Goal: Check status: Check status

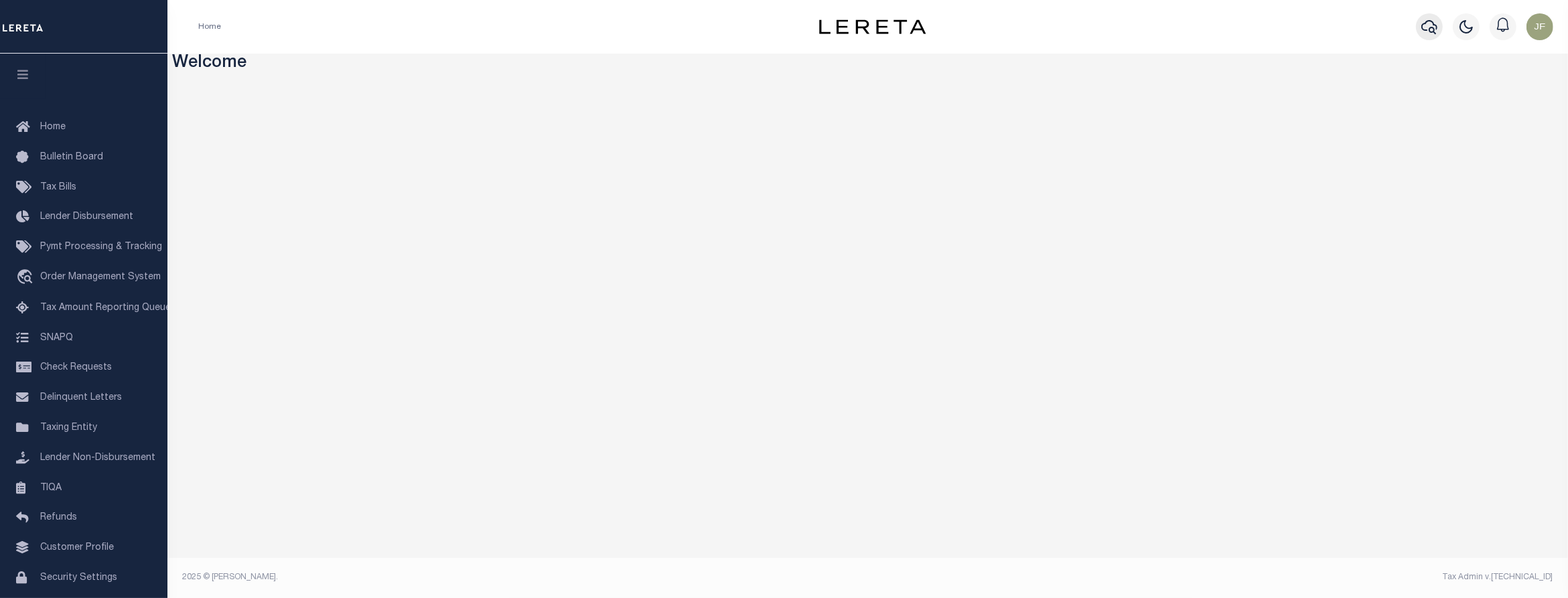
click at [1422, 27] on icon "button" at bounding box center [1429, 27] width 16 height 14
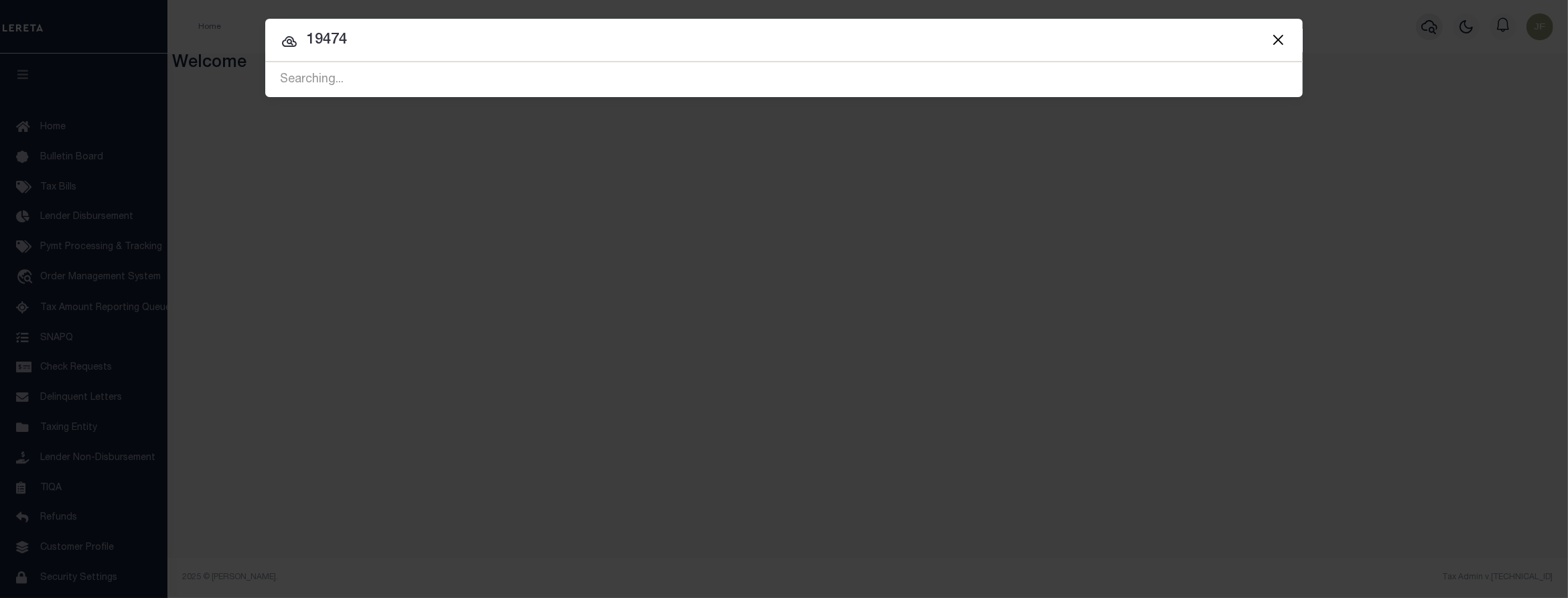
type input "19474"
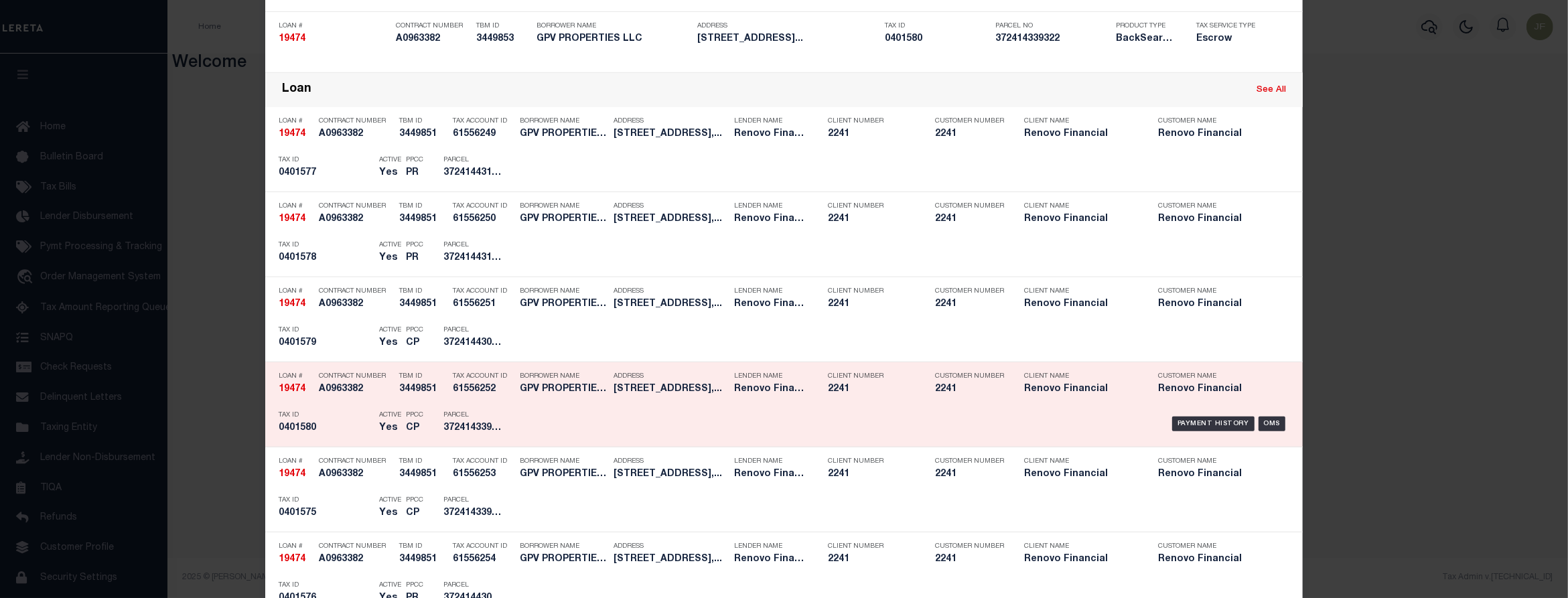
scroll to position [1172, 0]
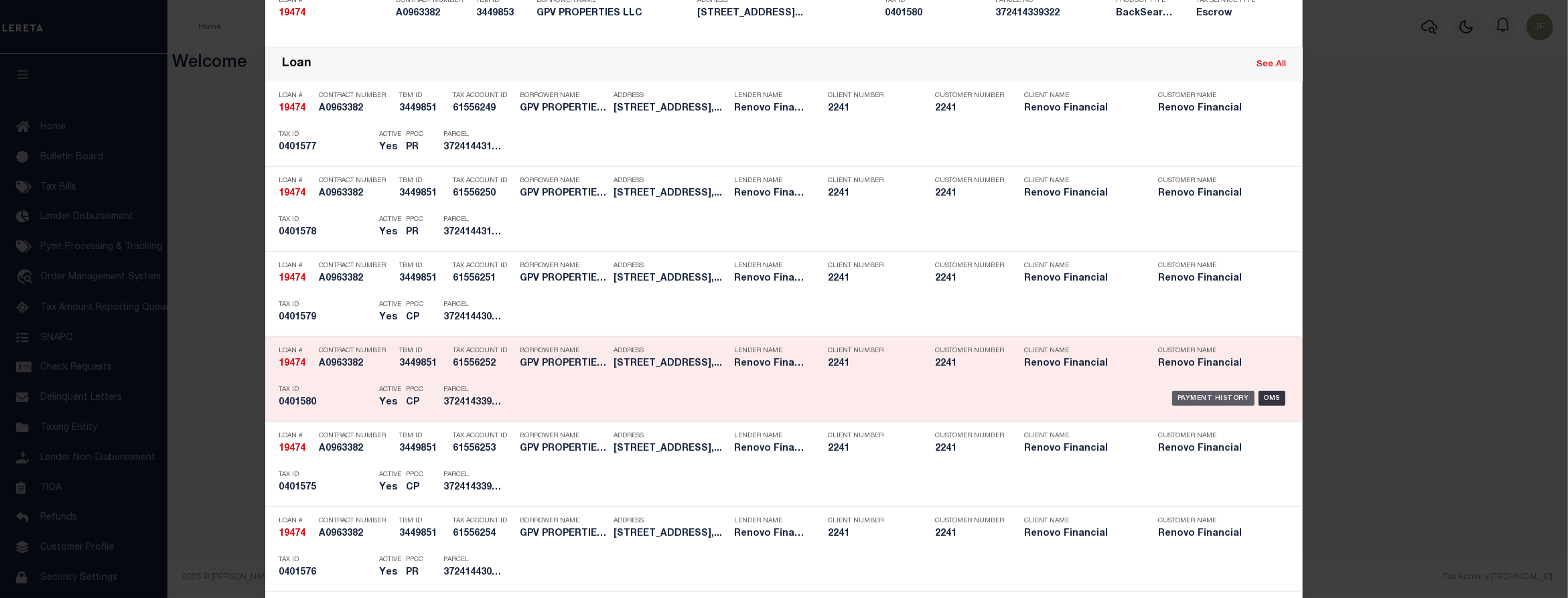
click at [1224, 402] on div "Payment History" at bounding box center [1214, 398] width 82 height 14
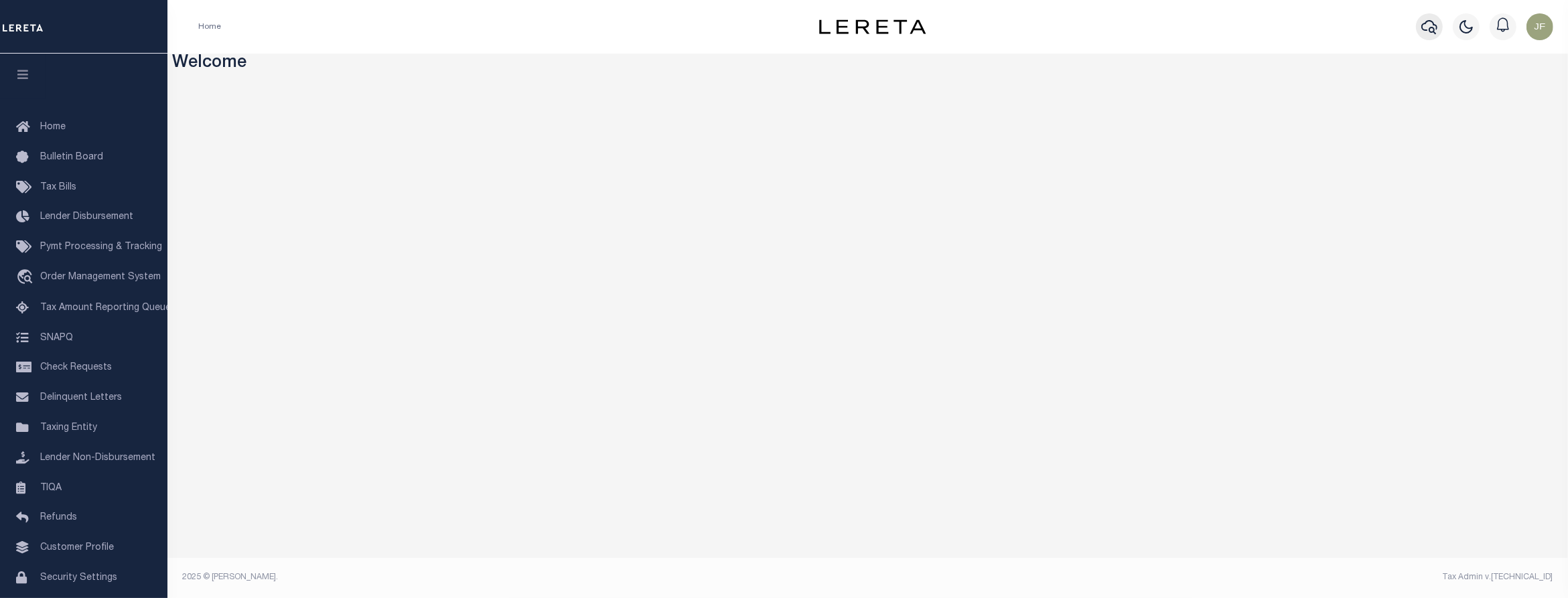
click at [1431, 21] on icon "button" at bounding box center [1429, 27] width 16 height 14
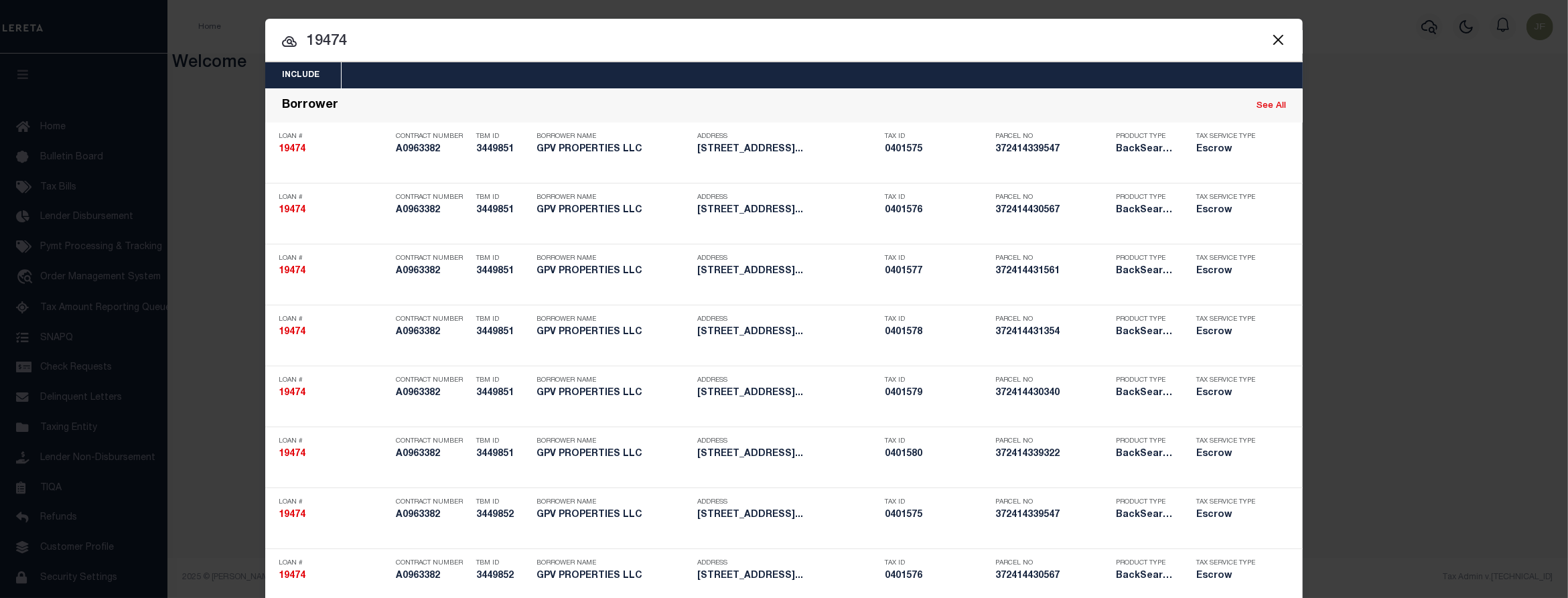
drag, startPoint x: 389, startPoint y: 47, endPoint x: 380, endPoint y: 45, distance: 9.2
click at [386, 45] on input "19474" at bounding box center [784, 42] width 1038 height 23
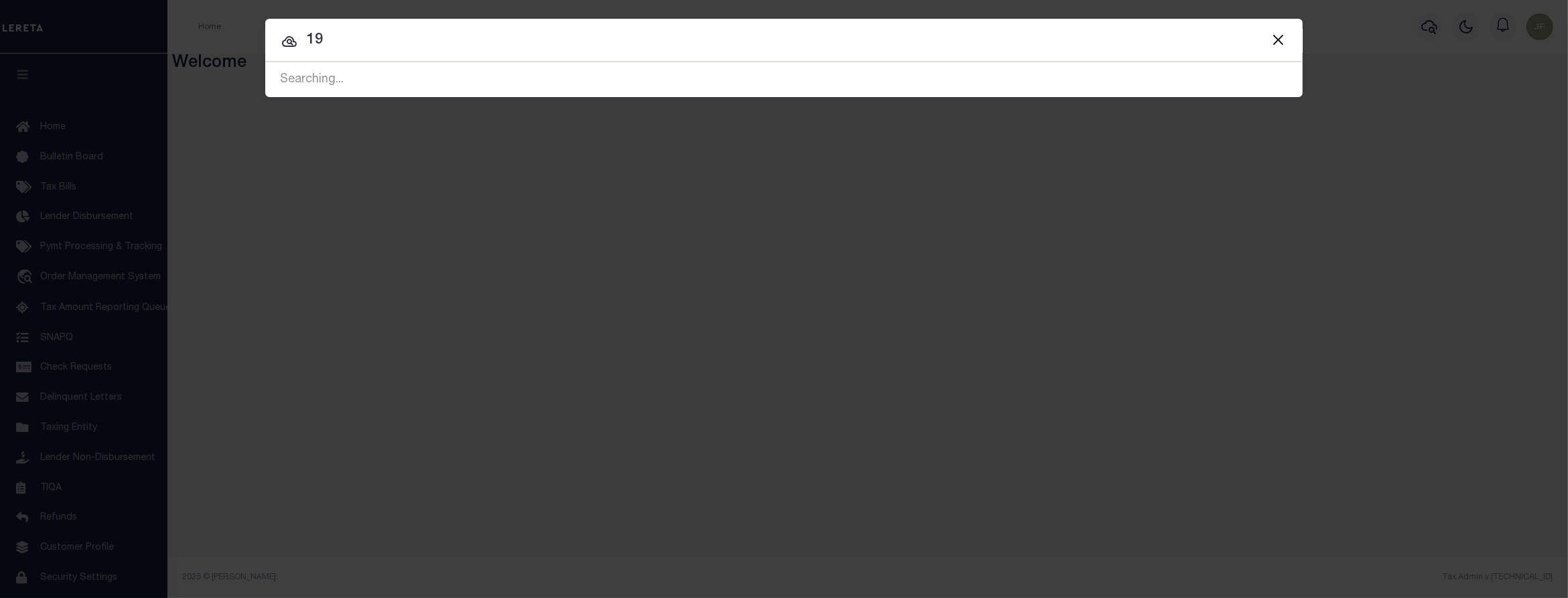
type input "1"
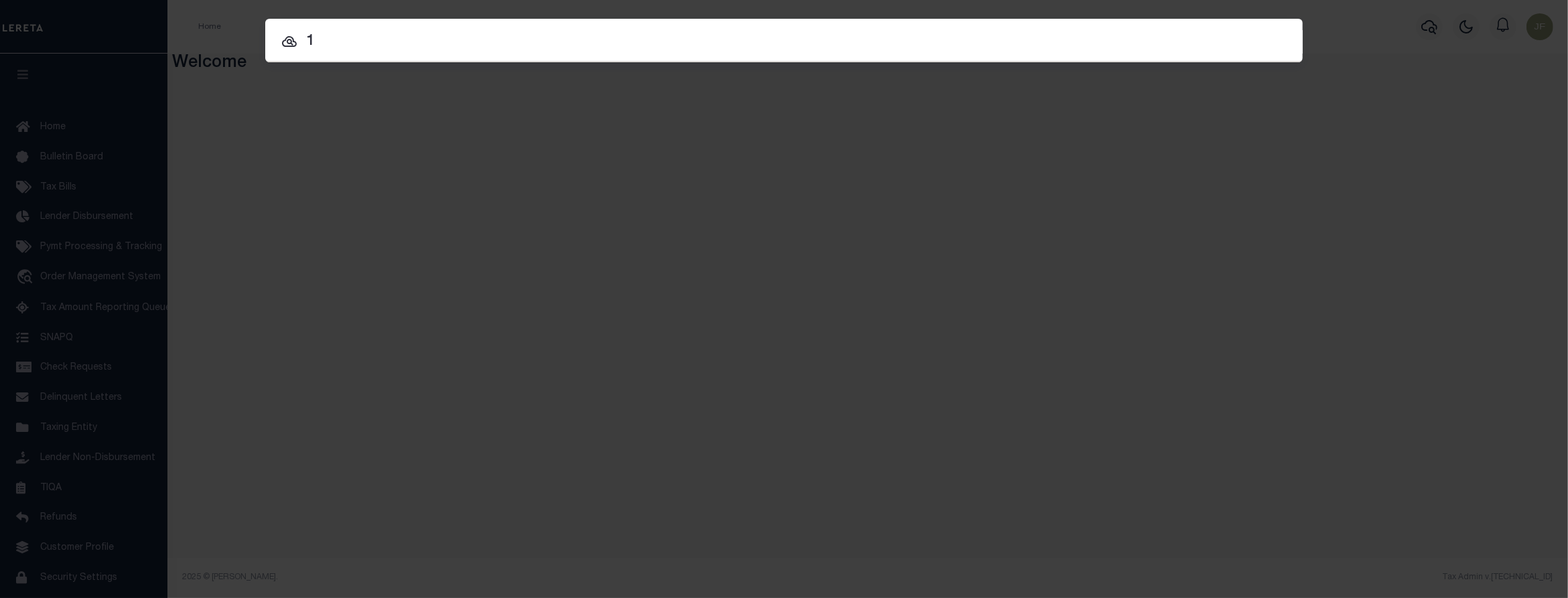
type input "1"
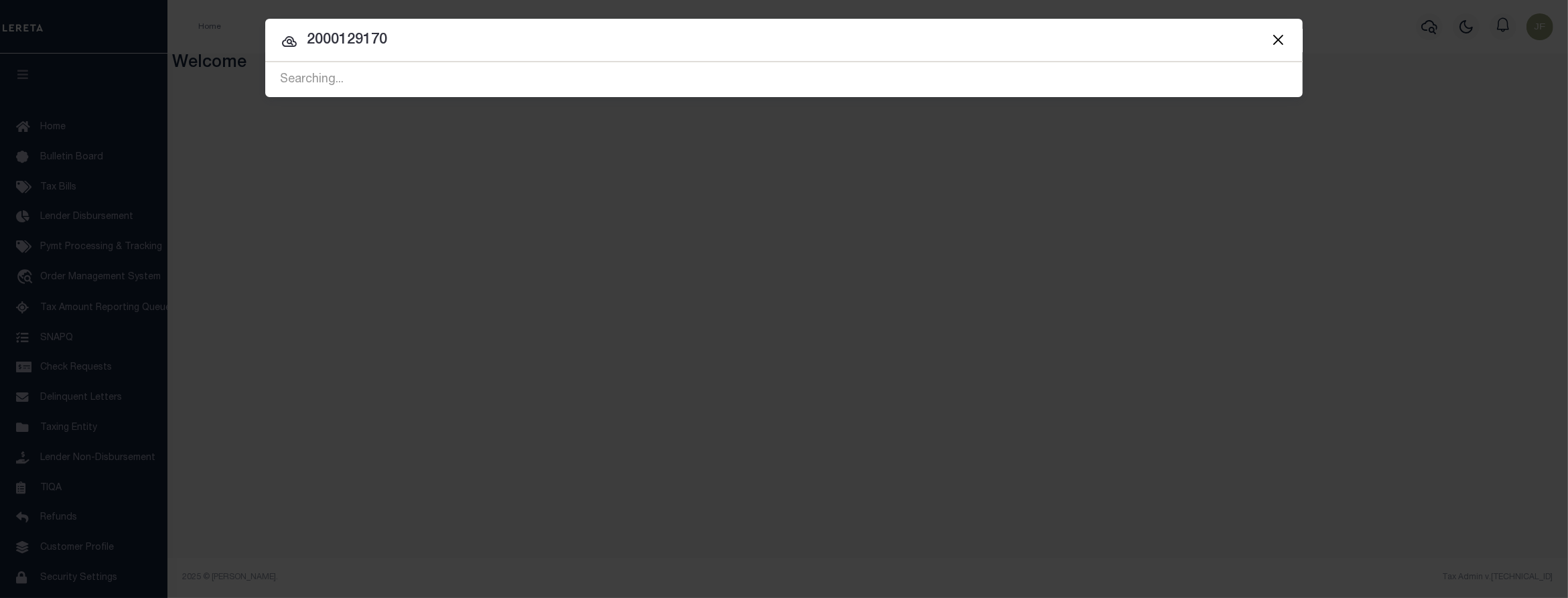
type input "2000129170"
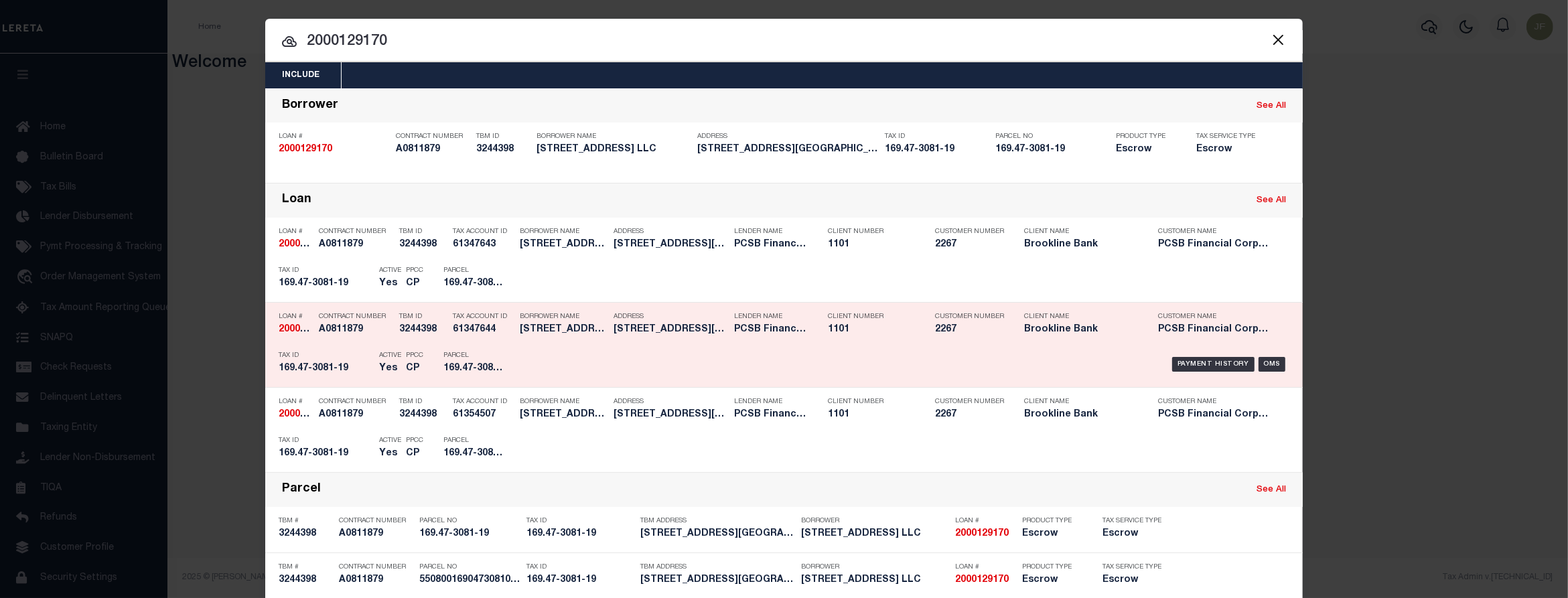
click at [1221, 352] on div "Payment History OMS" at bounding box center [907, 364] width 766 height 39
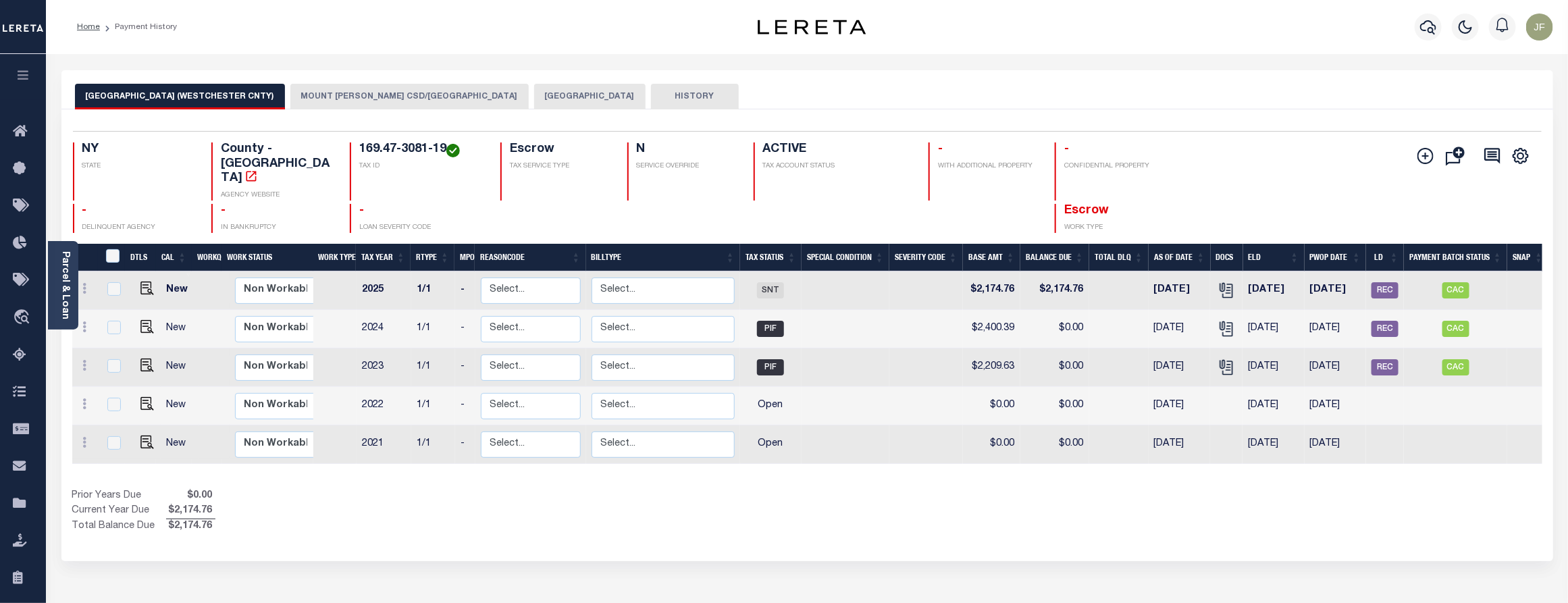
click at [386, 96] on button "MOUNT VERNON CSD/MOUNT VERNON CITY" at bounding box center [409, 96] width 238 height 26
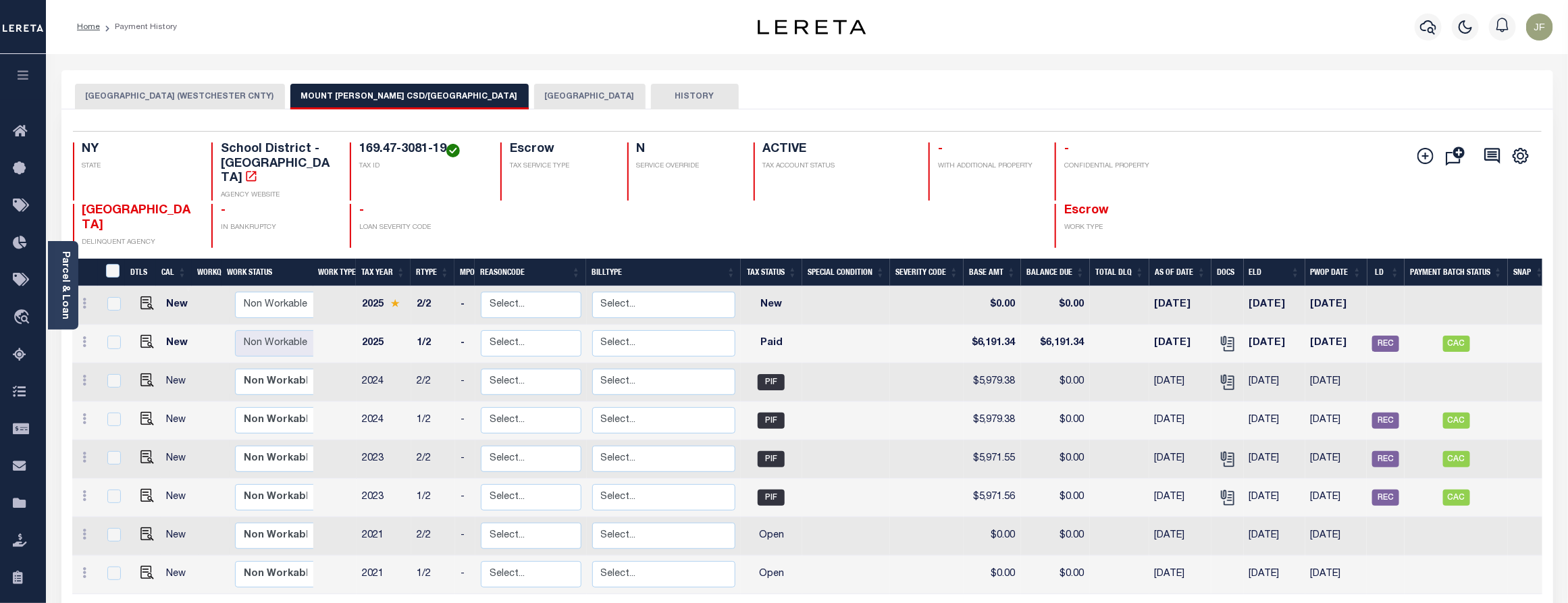
click at [538, 98] on button "[GEOGRAPHIC_DATA]" at bounding box center [590, 96] width 111 height 26
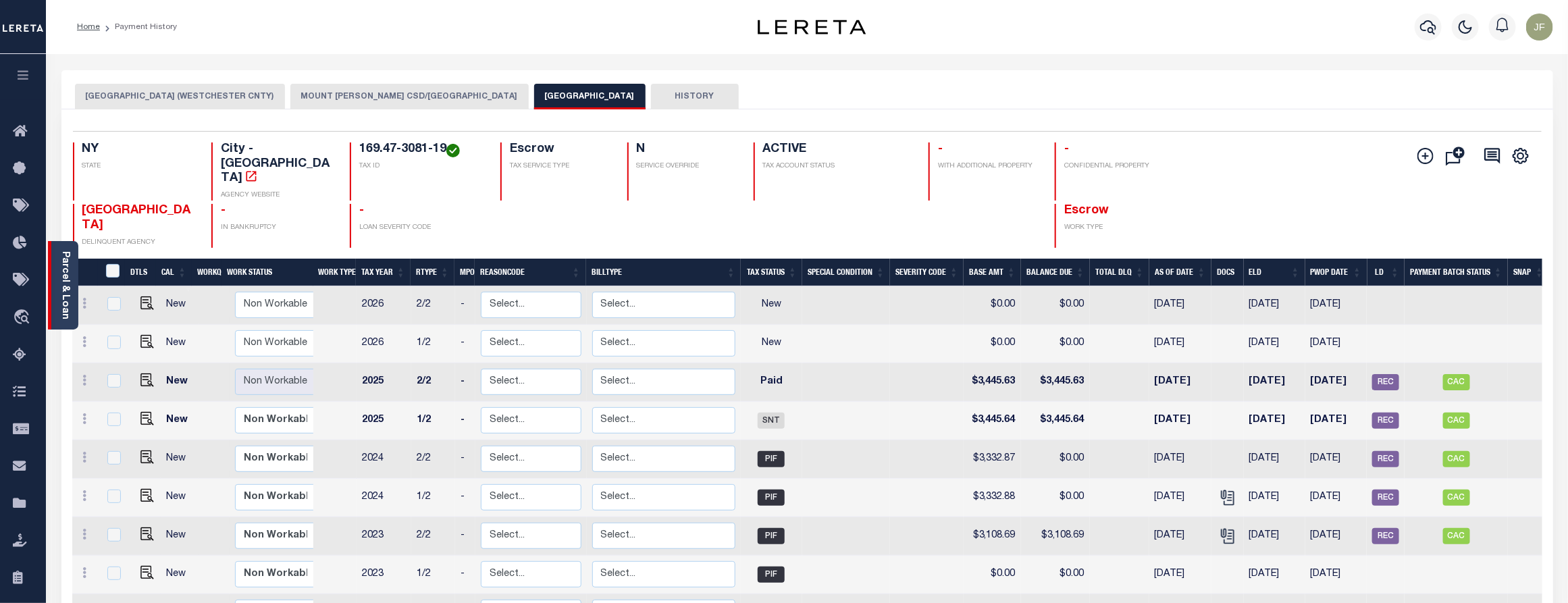
click at [71, 298] on div "Parcel & Loan" at bounding box center [63, 285] width 30 height 89
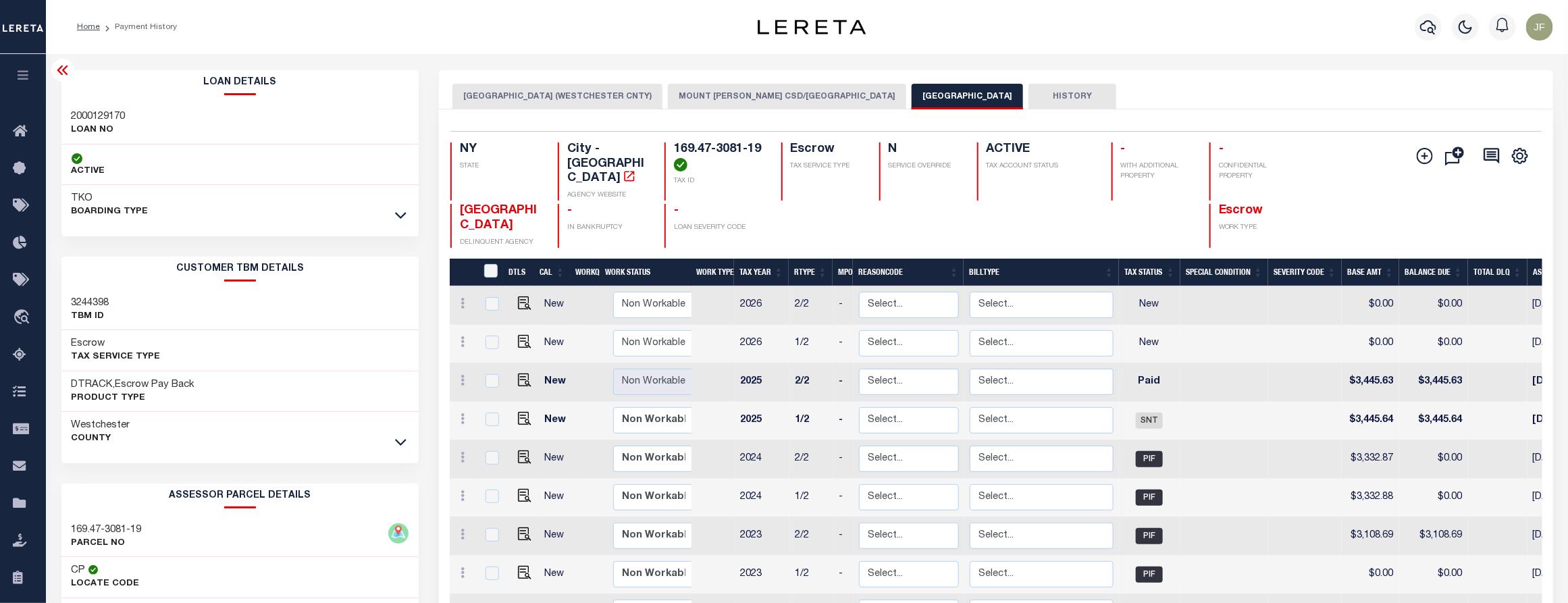
drag, startPoint x: 56, startPoint y: 69, endPoint x: 71, endPoint y: 69, distance: 15.0
click at [56, 69] on icon at bounding box center [62, 70] width 16 height 16
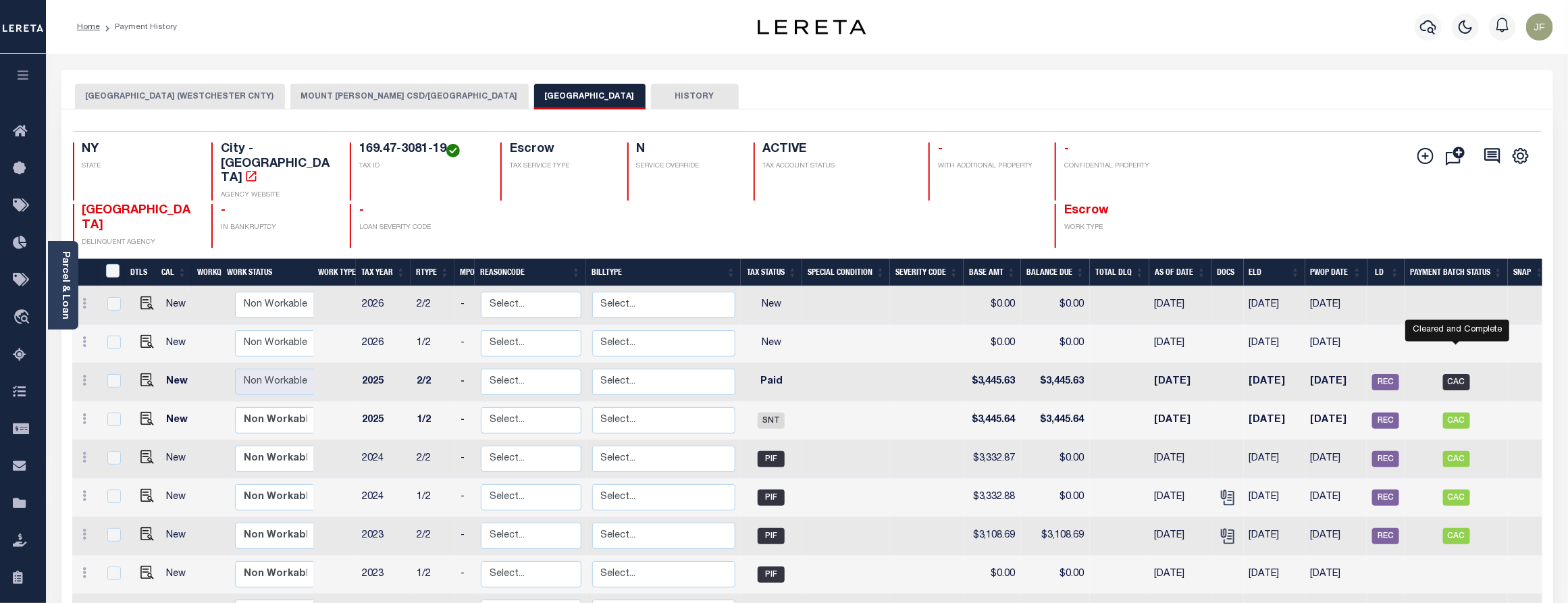
click at [1447, 374] on span "CAC" at bounding box center [1456, 381] width 27 height 16
checkbox input "true"
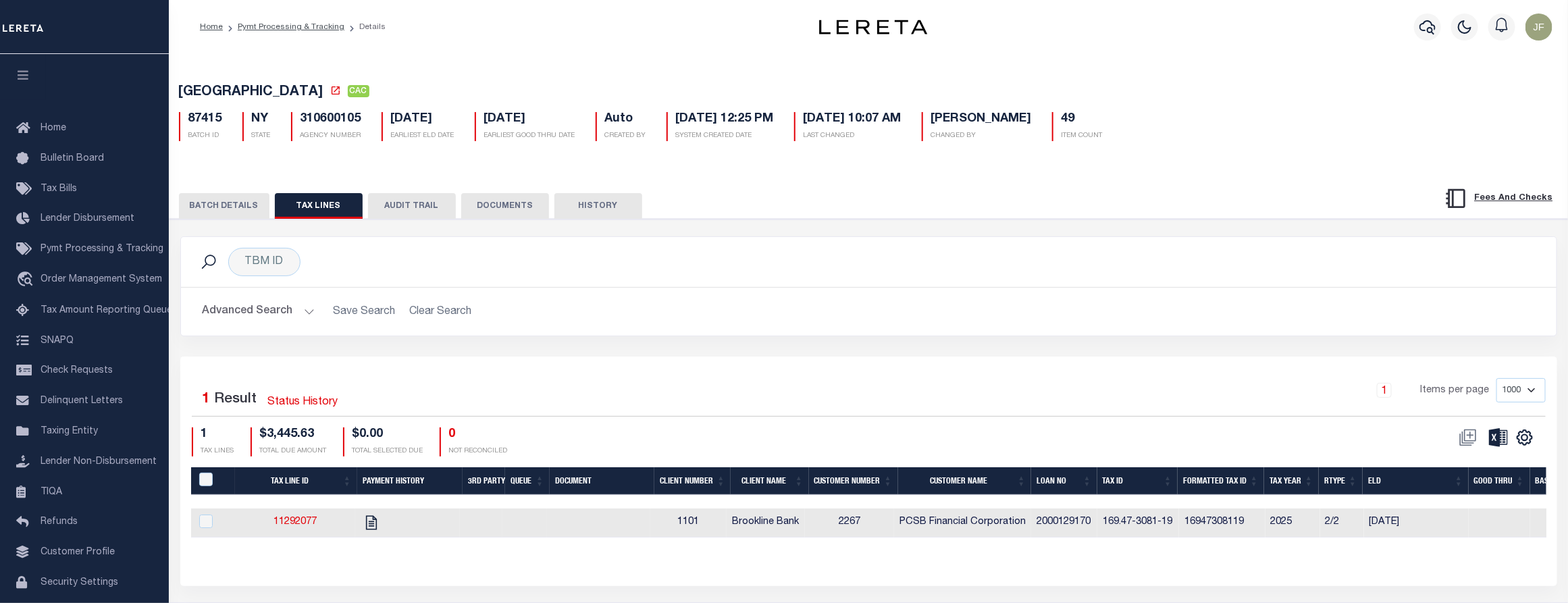
click at [219, 210] on button "BATCH DETAILS" at bounding box center [224, 206] width 91 height 26
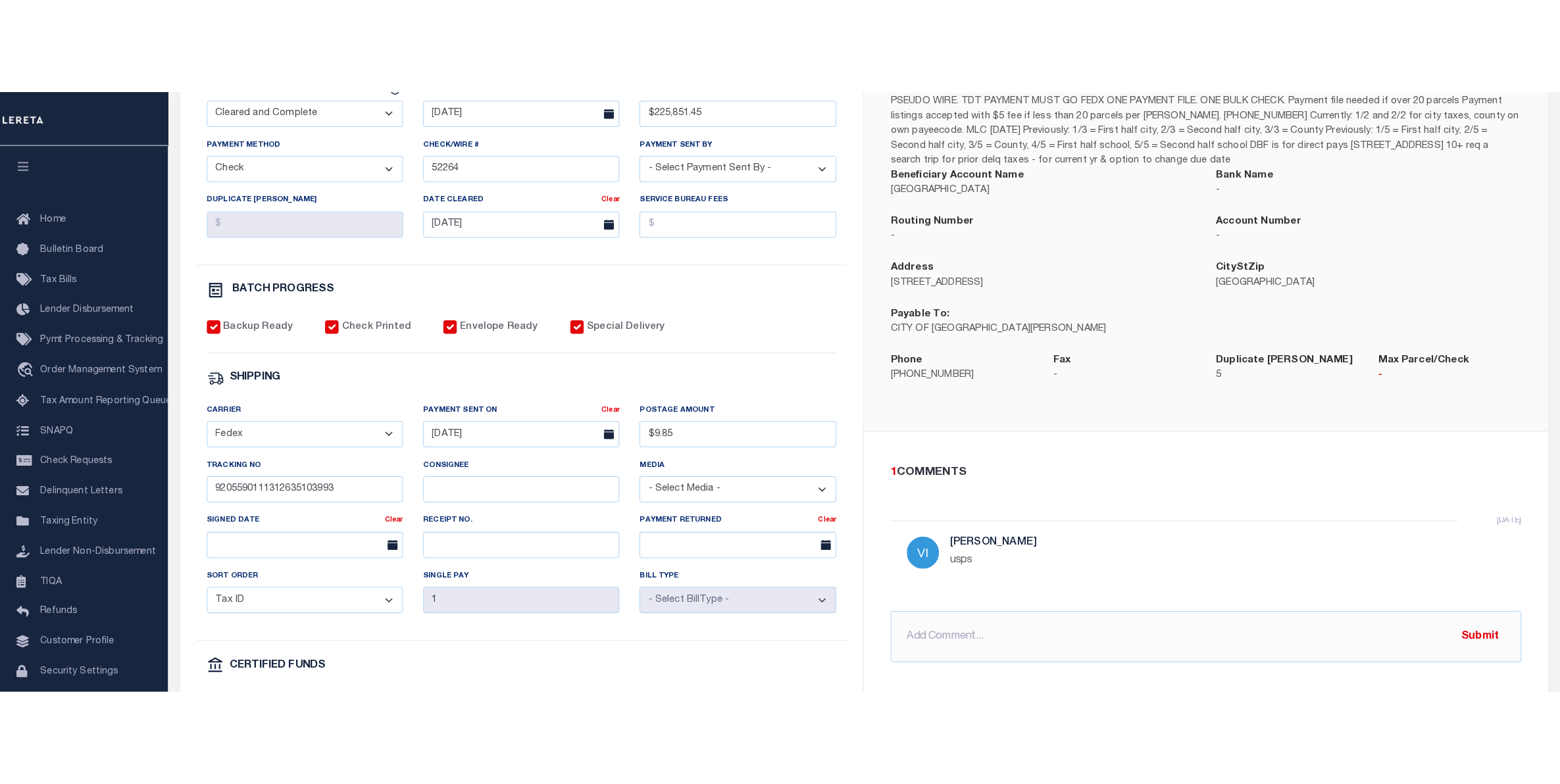
scroll to position [329, 0]
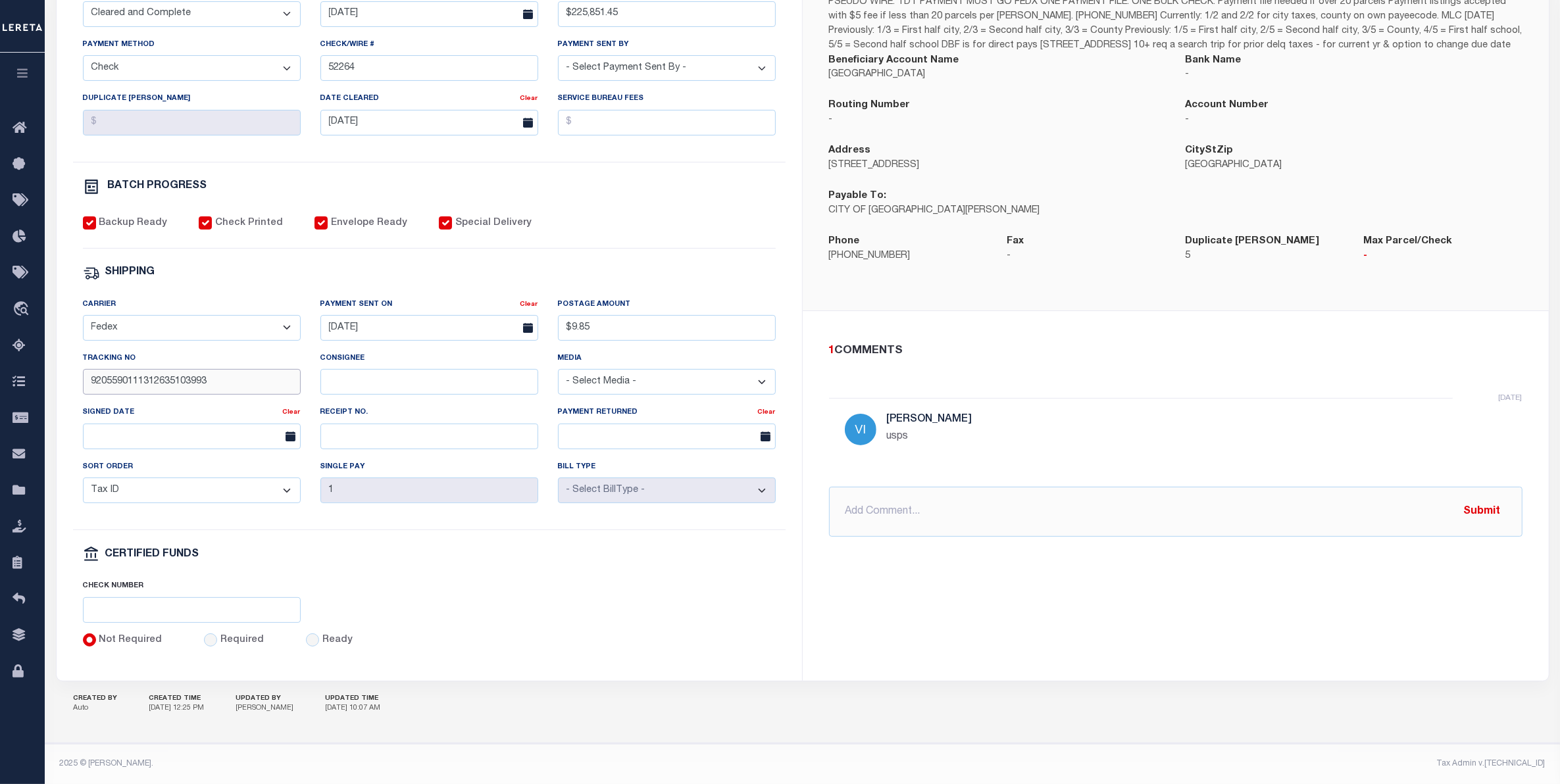
drag, startPoint x: 226, startPoint y: 389, endPoint x: 79, endPoint y: 390, distance: 147.0
click at [79, 390] on div "Tracking No 9205590111312635103993" at bounding box center [192, 378] width 237 height 54
paste input "92055901"
drag, startPoint x: 275, startPoint y: 386, endPoint x: 88, endPoint y: 377, distance: 187.2
click at [88, 377] on input "920559011131263510399392055901" at bounding box center [192, 382] width 218 height 26
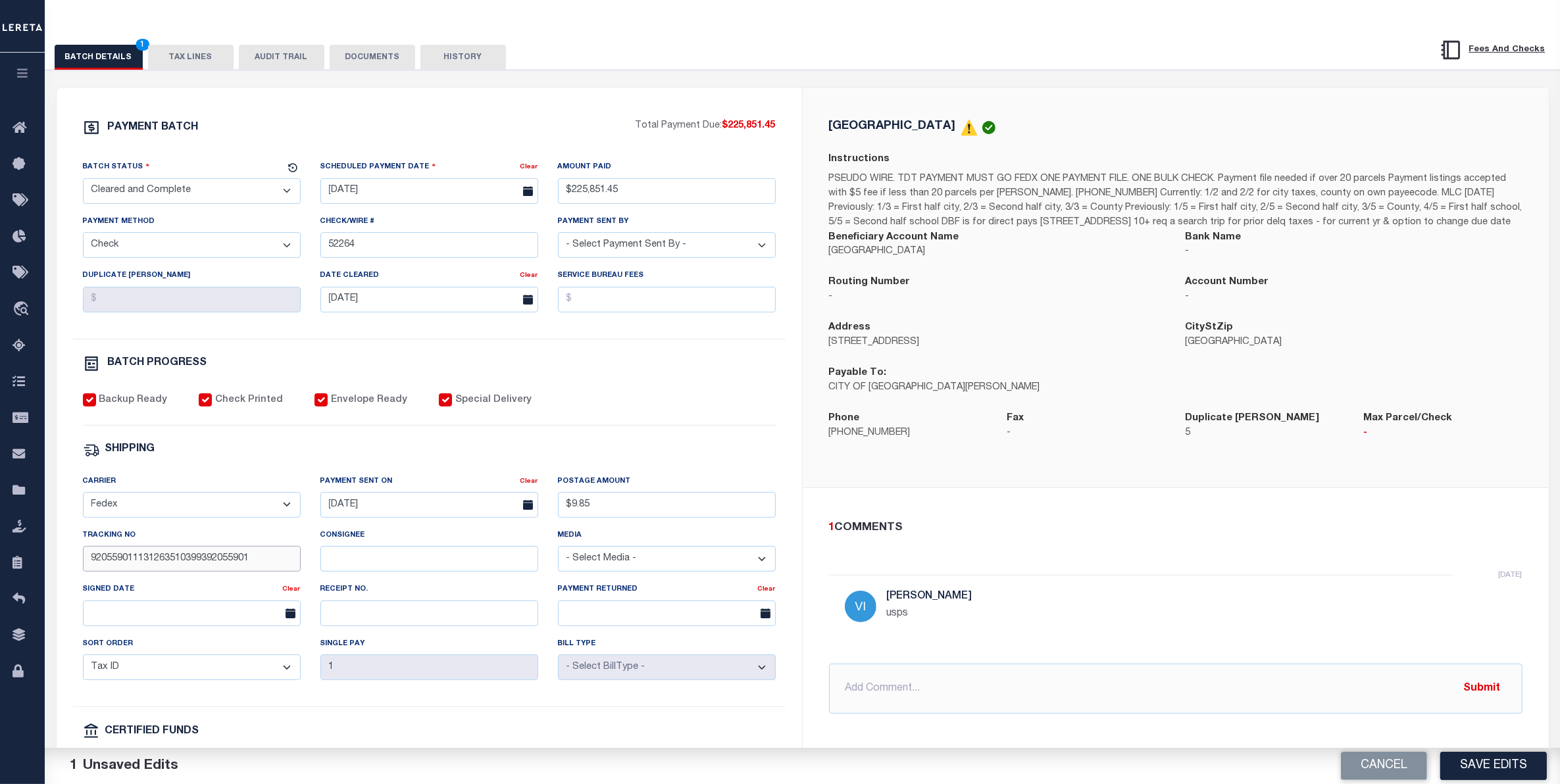
scroll to position [121, 0]
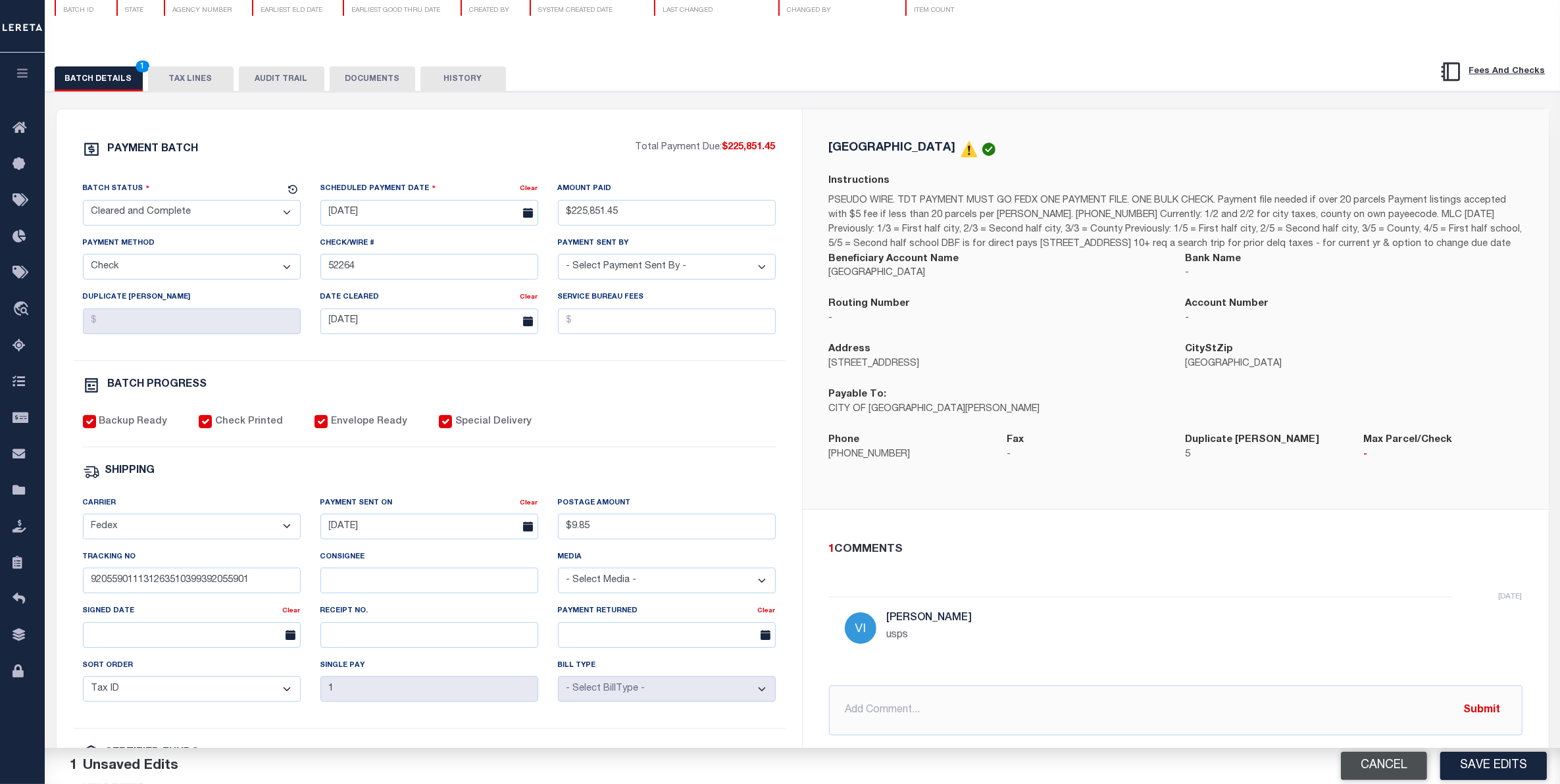
click at [1368, 586] on button "Cancel" at bounding box center [1384, 766] width 86 height 28
type input "9205590111312635103993"
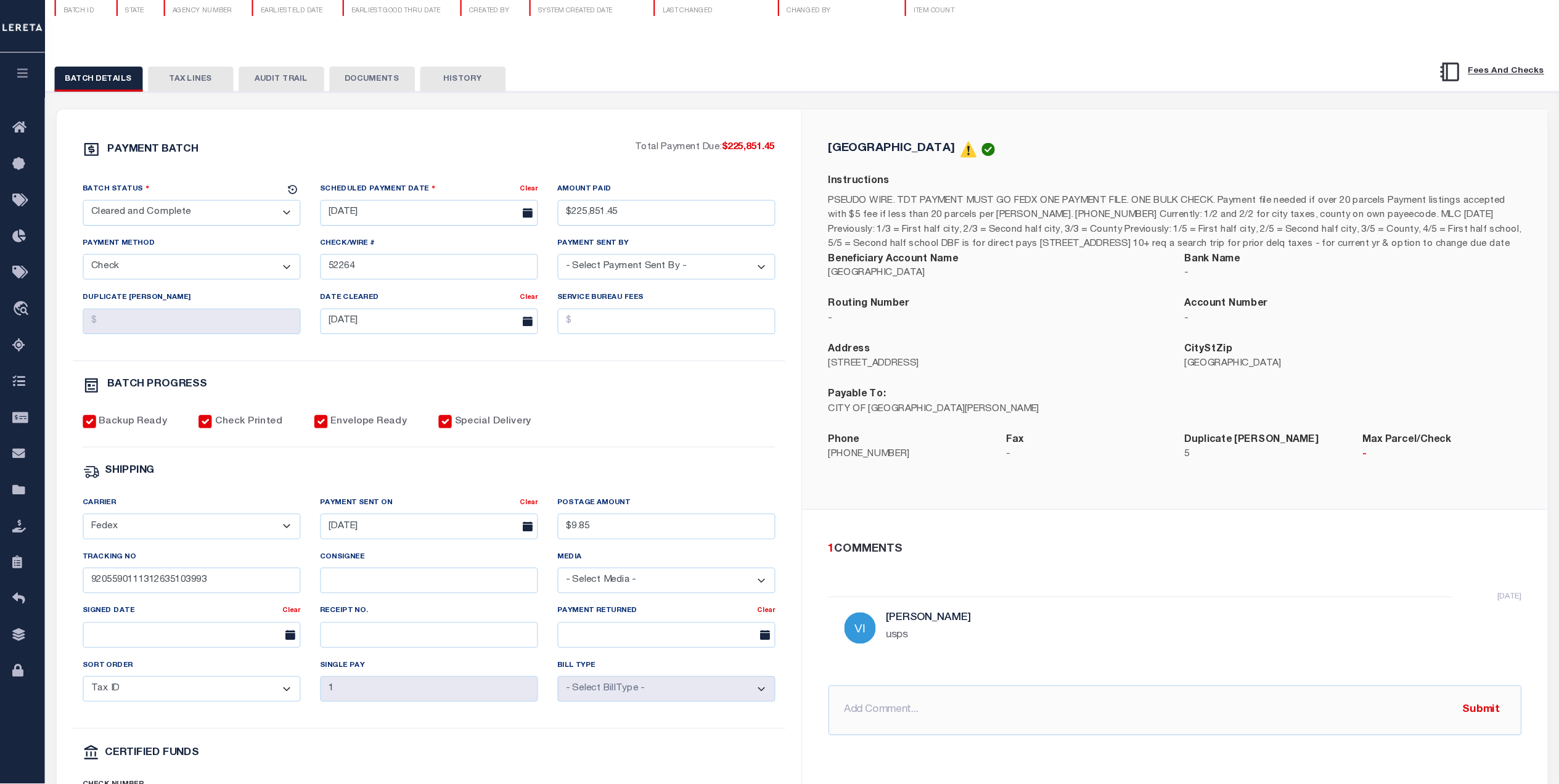
scroll to position [37, 0]
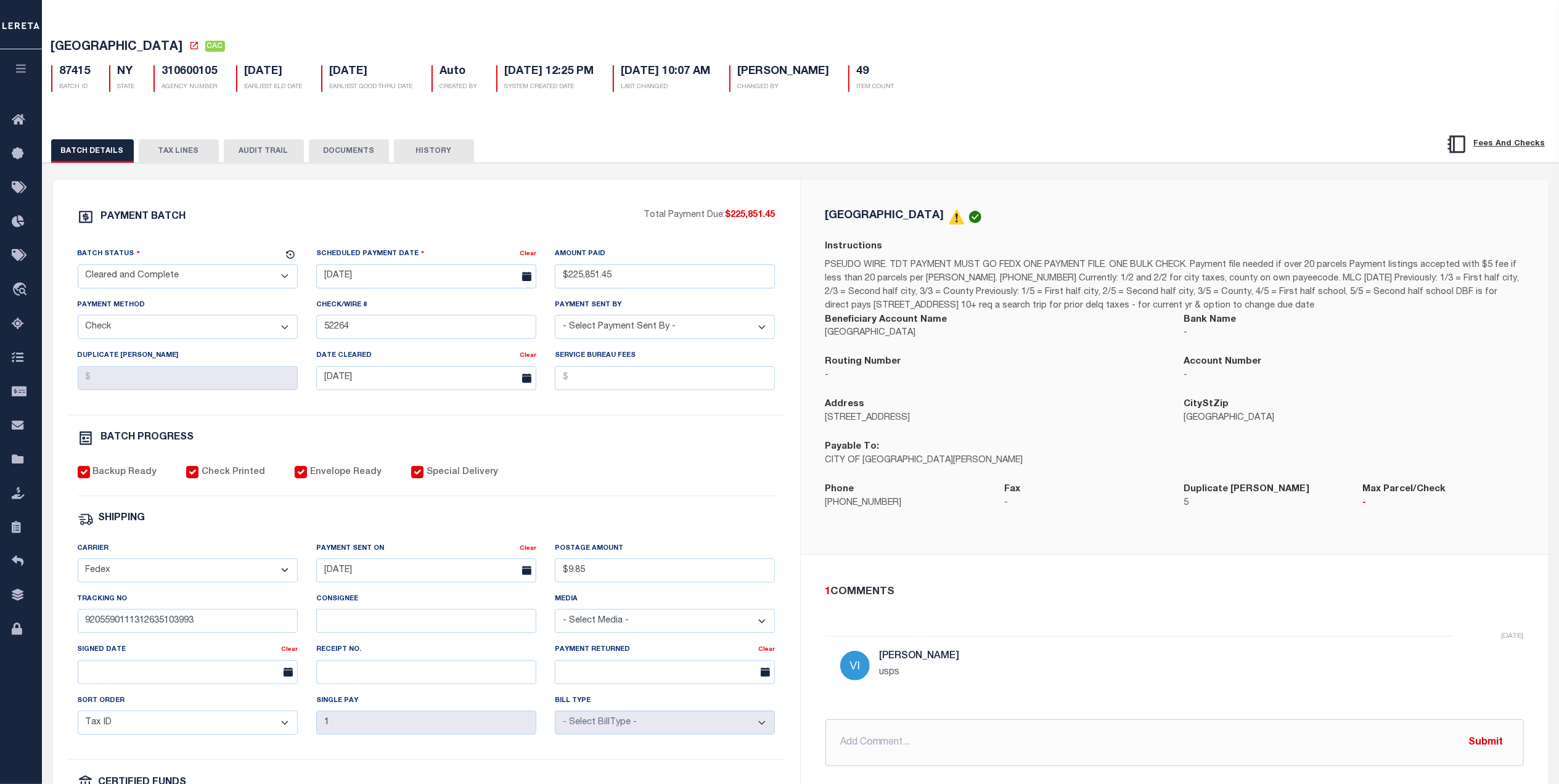
drag, startPoint x: 1424, startPoint y: 0, endPoint x: 1248, endPoint y: 651, distance: 674.4
click at [1248, 550] on div "[DATE] [PERSON_NAME]" at bounding box center [1174, 670] width 698 height 68
click at [180, 150] on button "TAX LINES" at bounding box center [178, 150] width 80 height 23
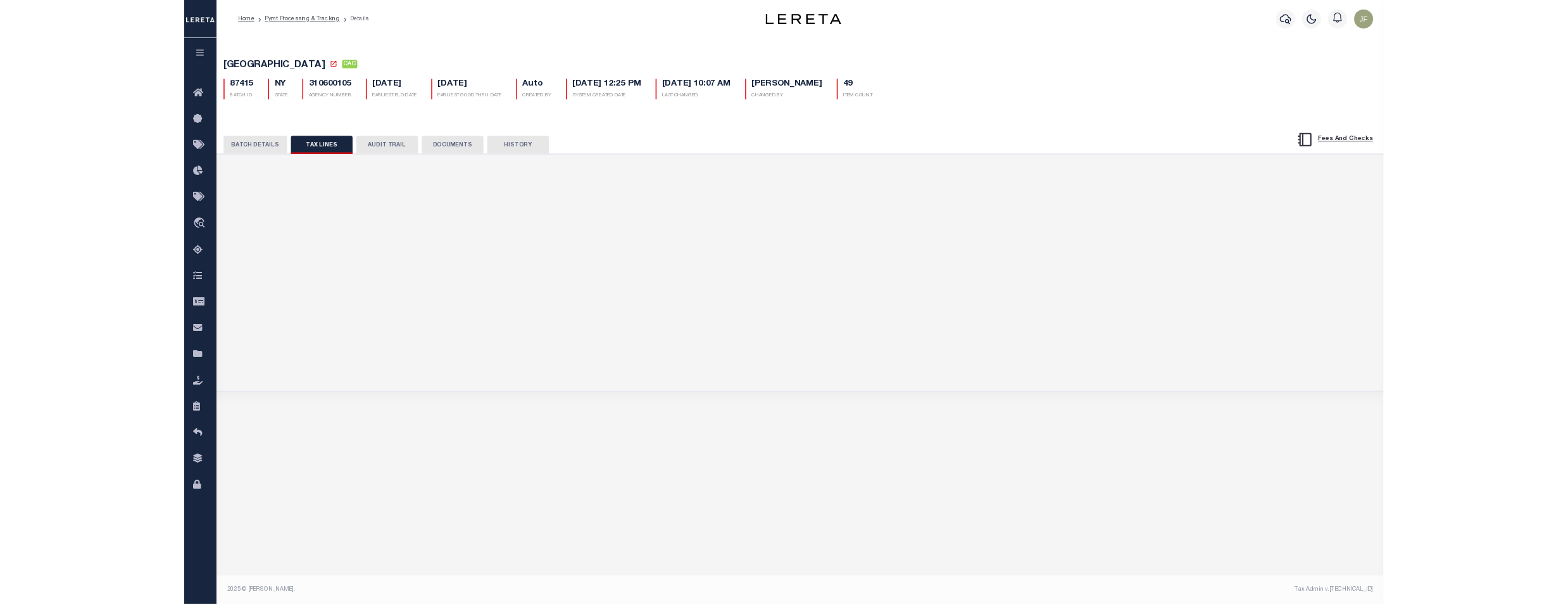
scroll to position [0, 0]
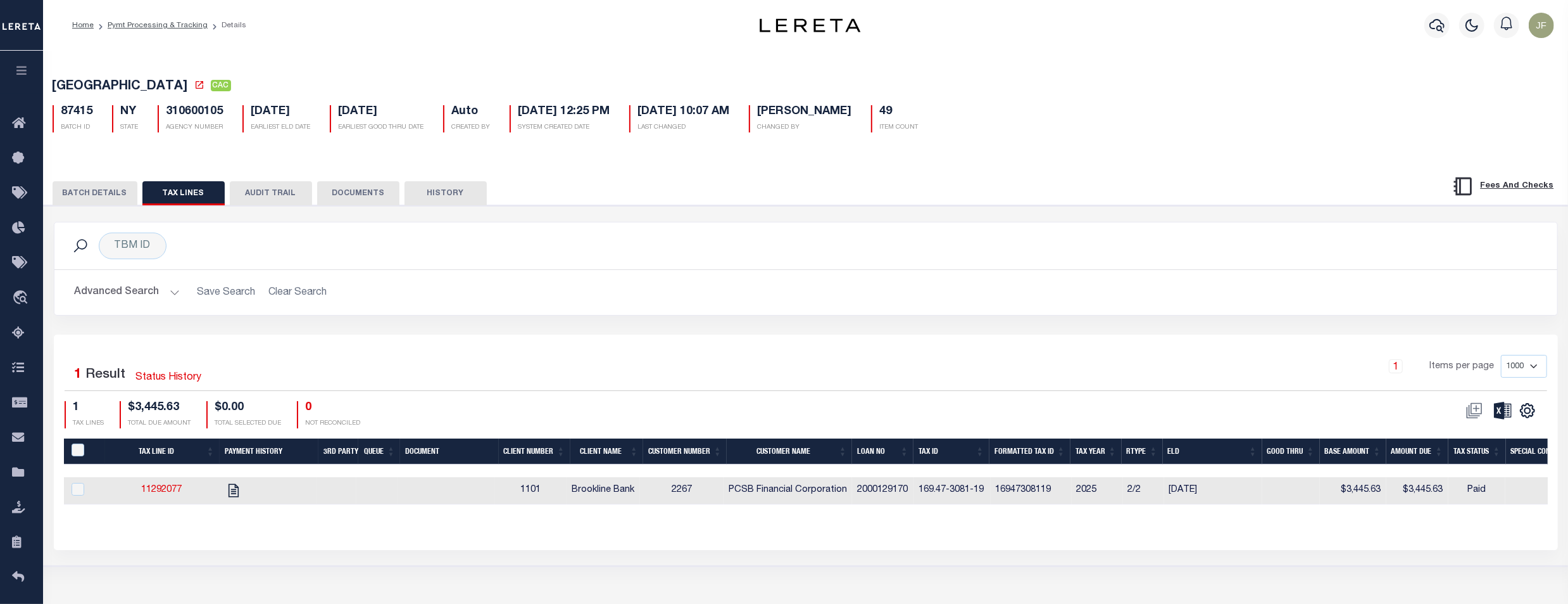
click at [119, 198] on button "BATCH DETAILS" at bounding box center [95, 193] width 85 height 24
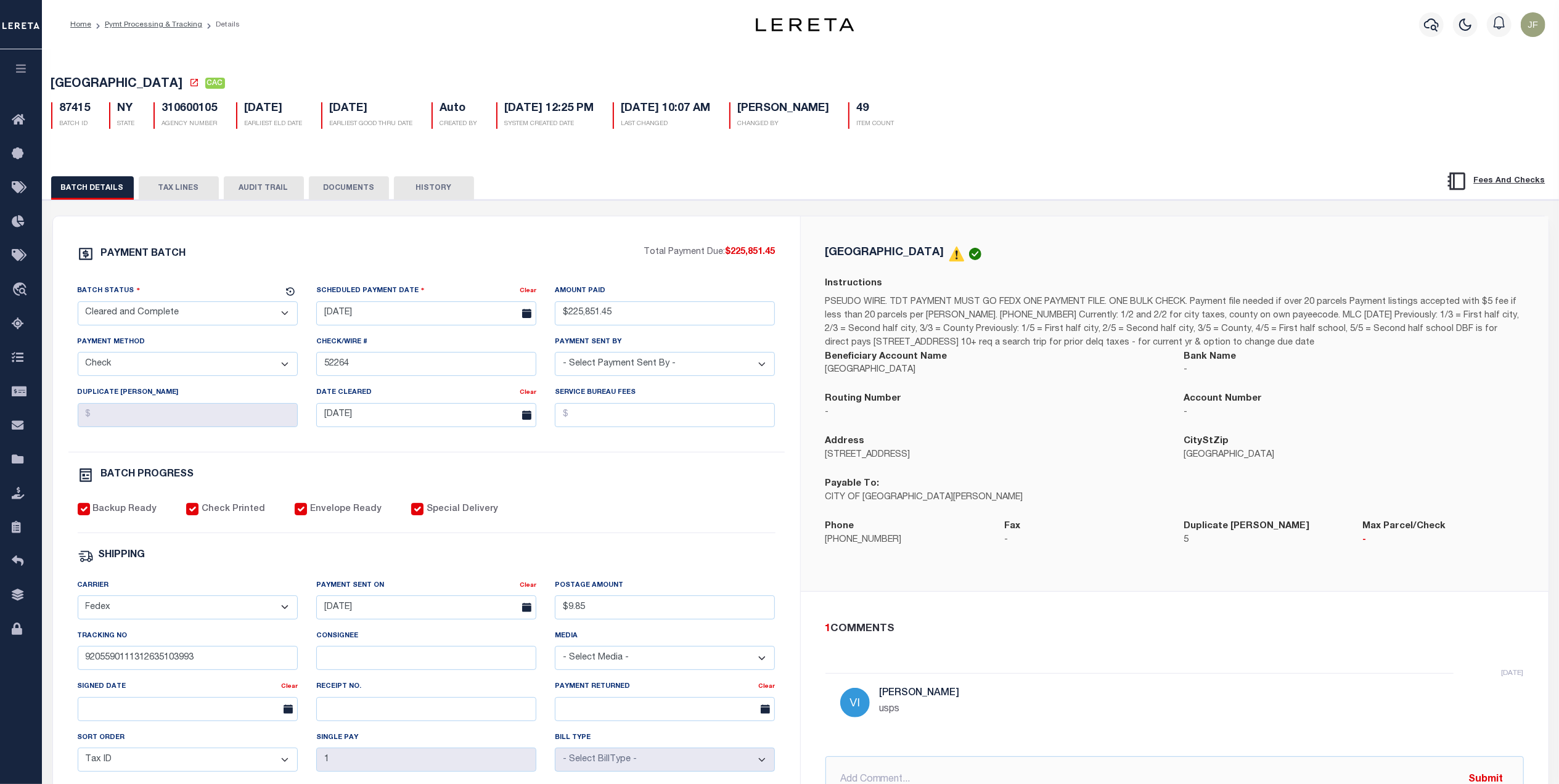
click at [424, 197] on button "HISTORY" at bounding box center [434, 188] width 80 height 23
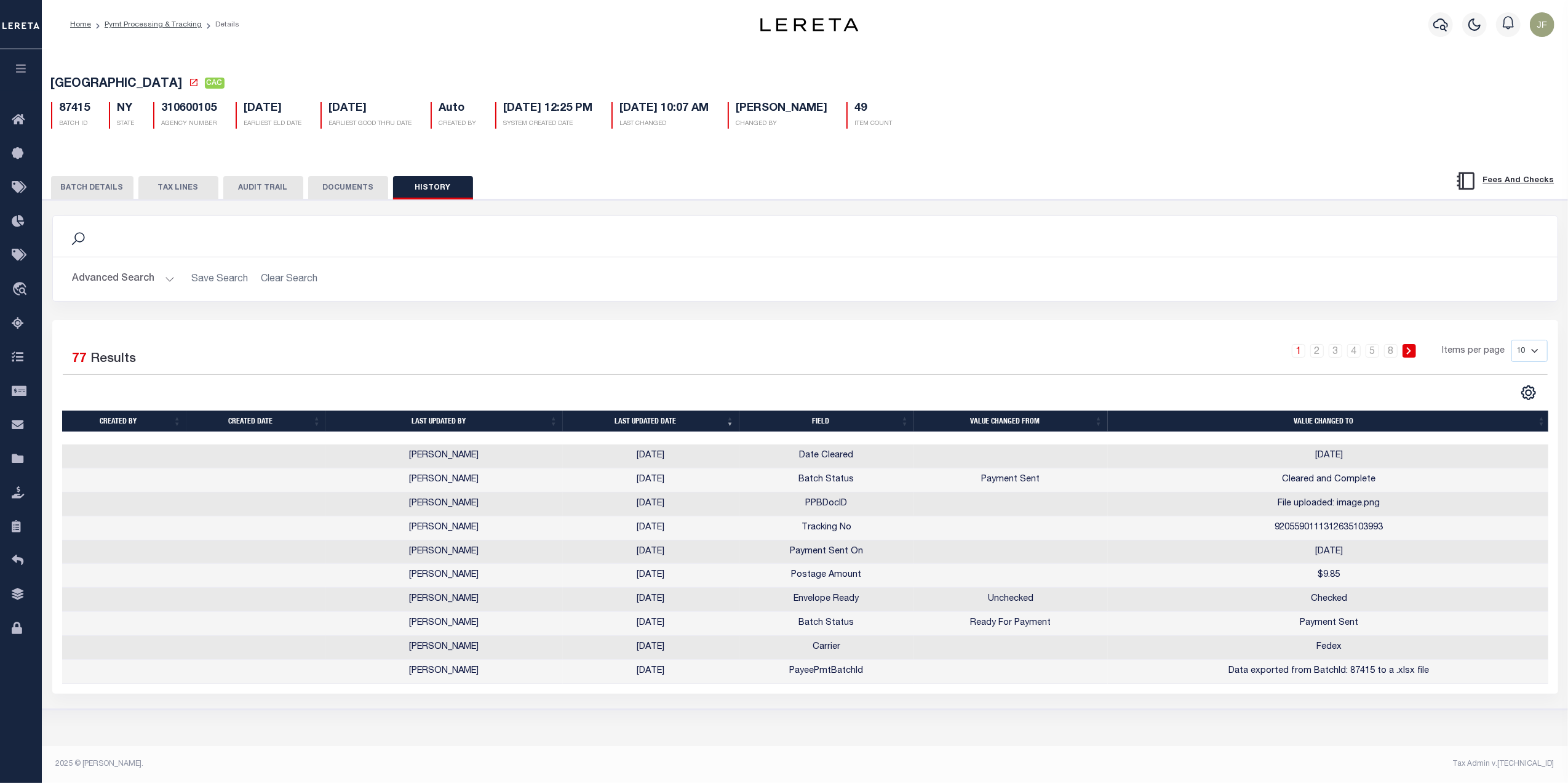
click at [1428, 362] on select "10 25 50 100" at bounding box center [1530, 350] width 37 height 22
select select "50"
click at [1428, 343] on select "10 25 50 100" at bounding box center [1530, 350] width 37 height 22
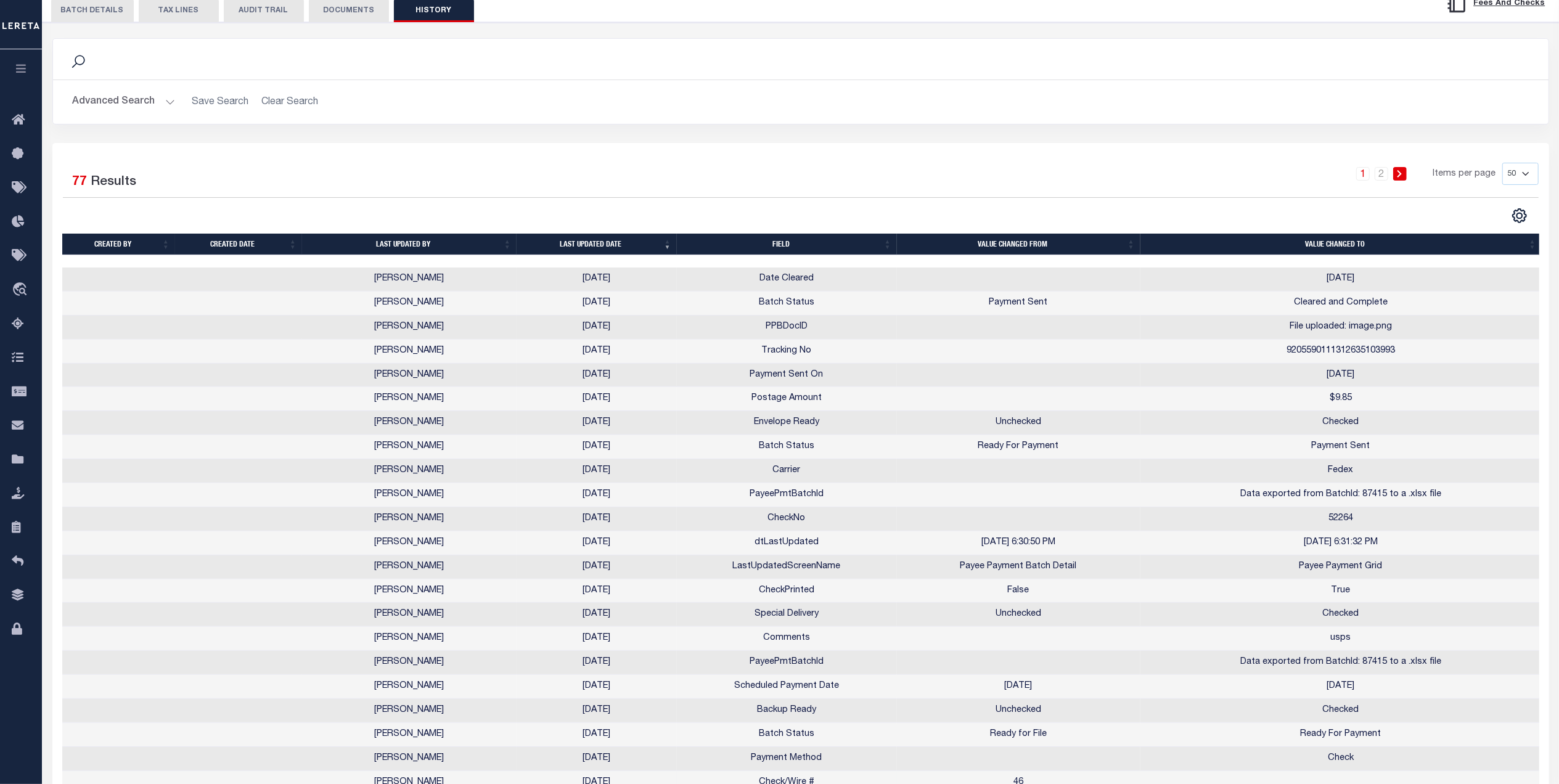
scroll to position [164, 0]
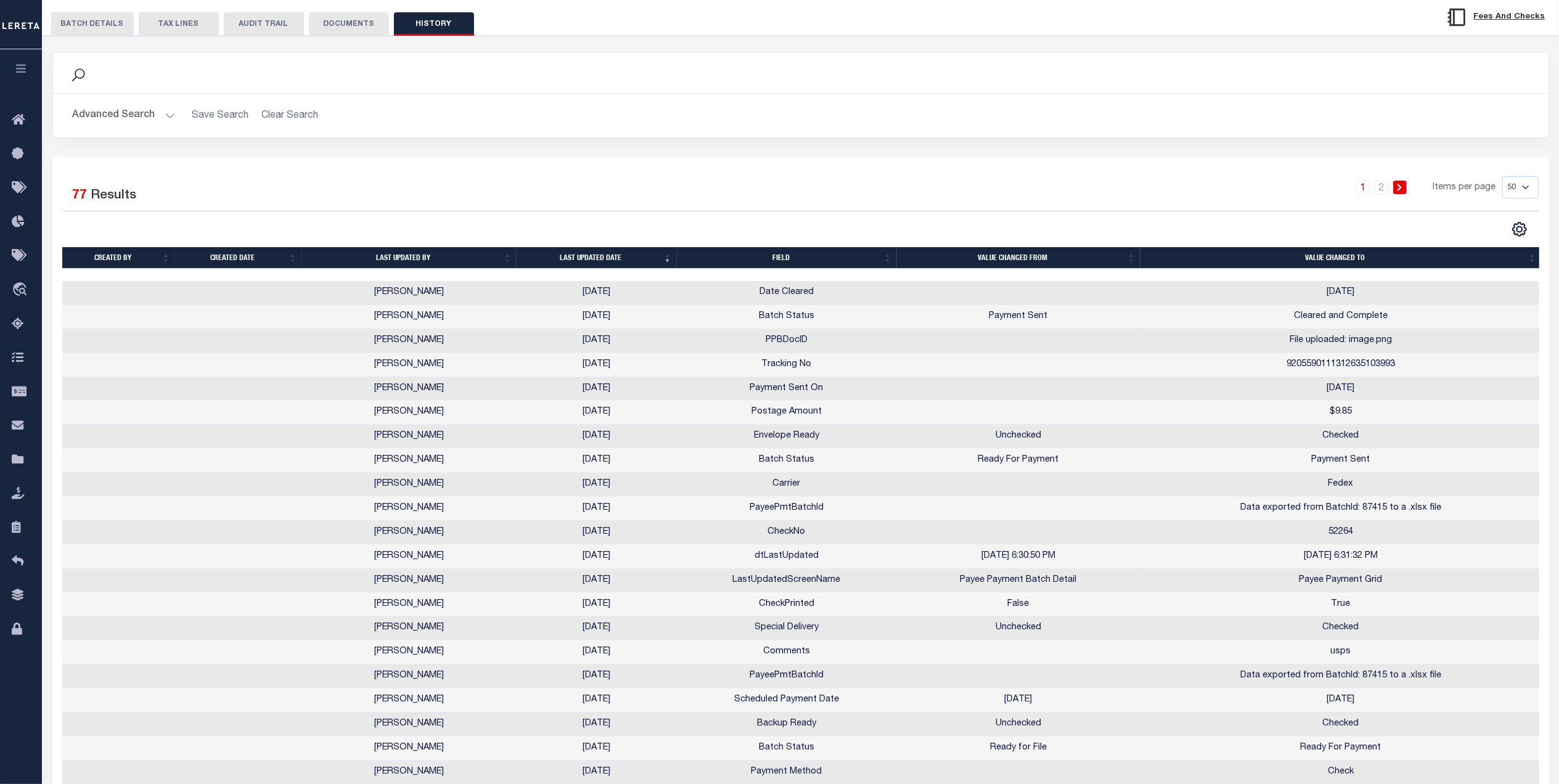
click at [112, 30] on button "BATCH DETAILS" at bounding box center [92, 24] width 83 height 23
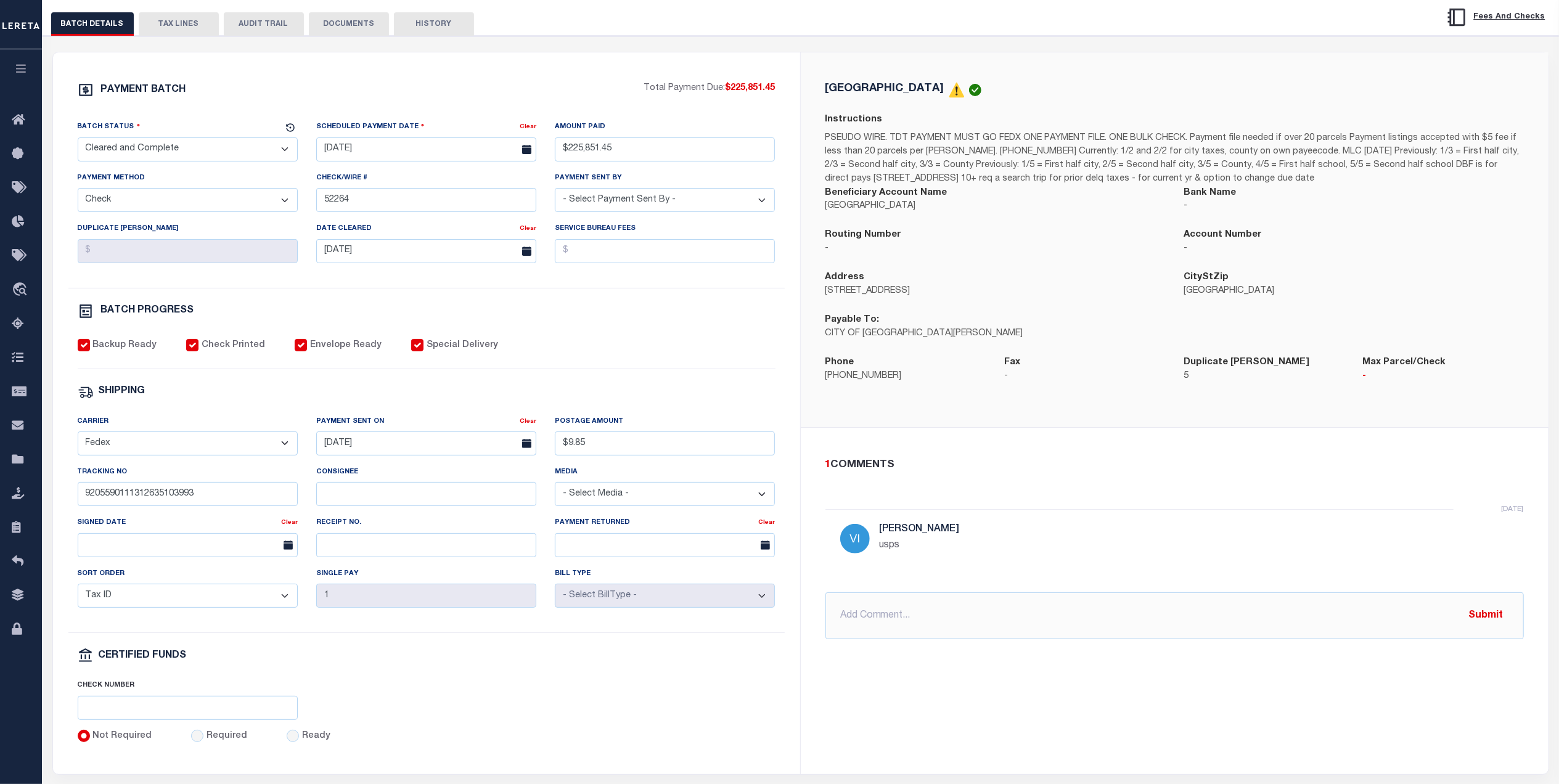
click at [432, 28] on button "HISTORY" at bounding box center [434, 24] width 80 height 23
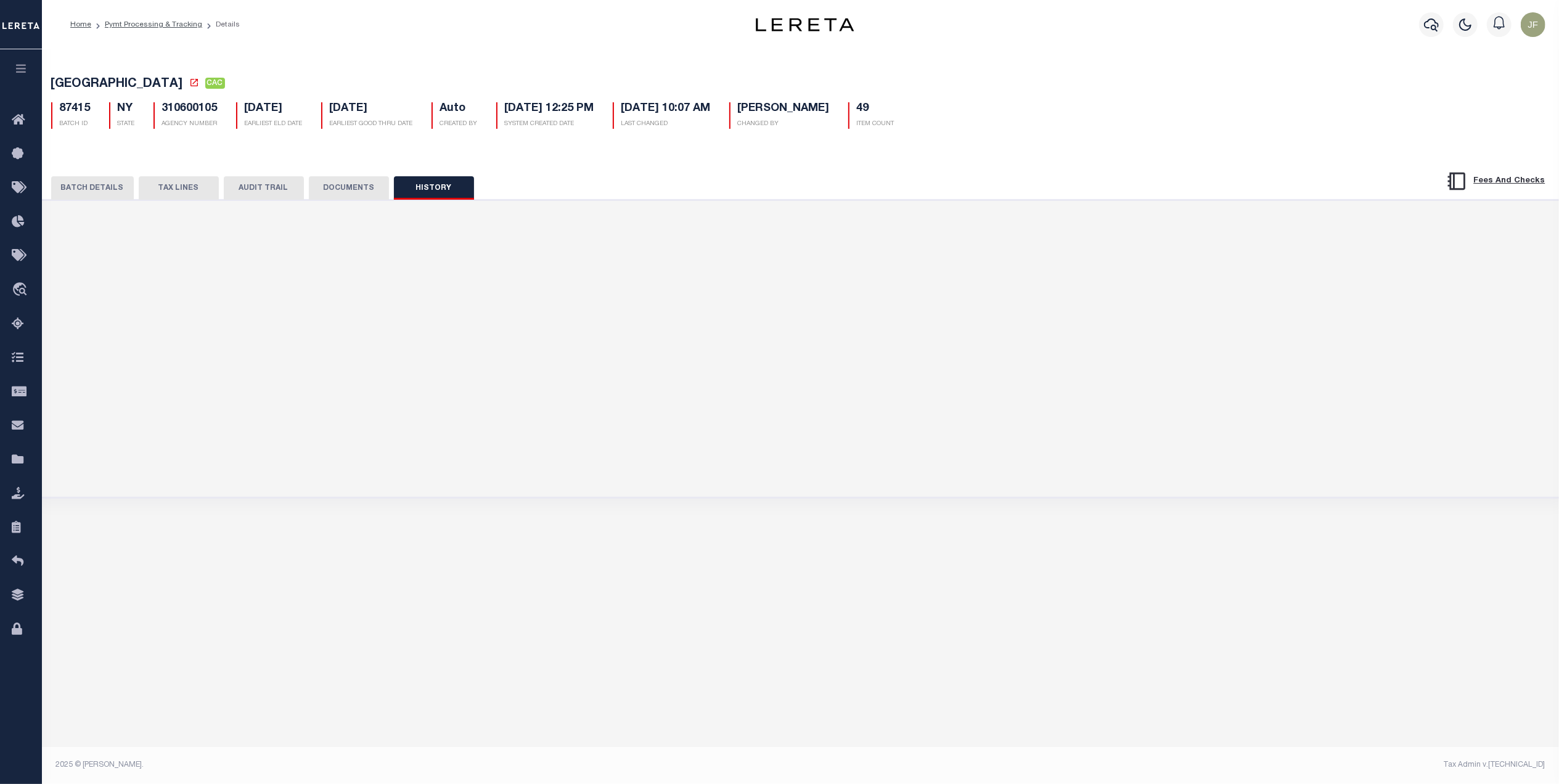
scroll to position [0, 0]
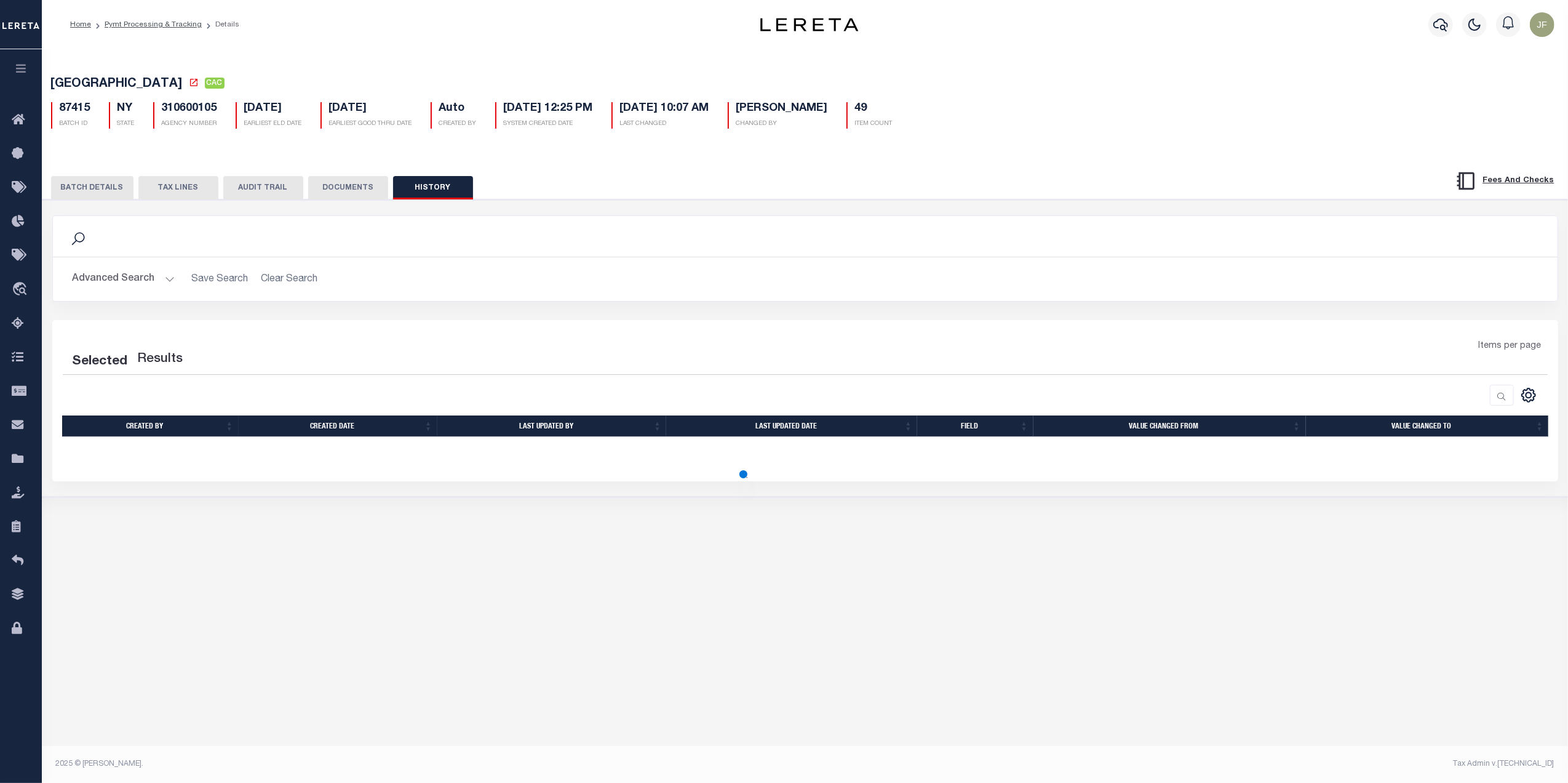
select select "50"
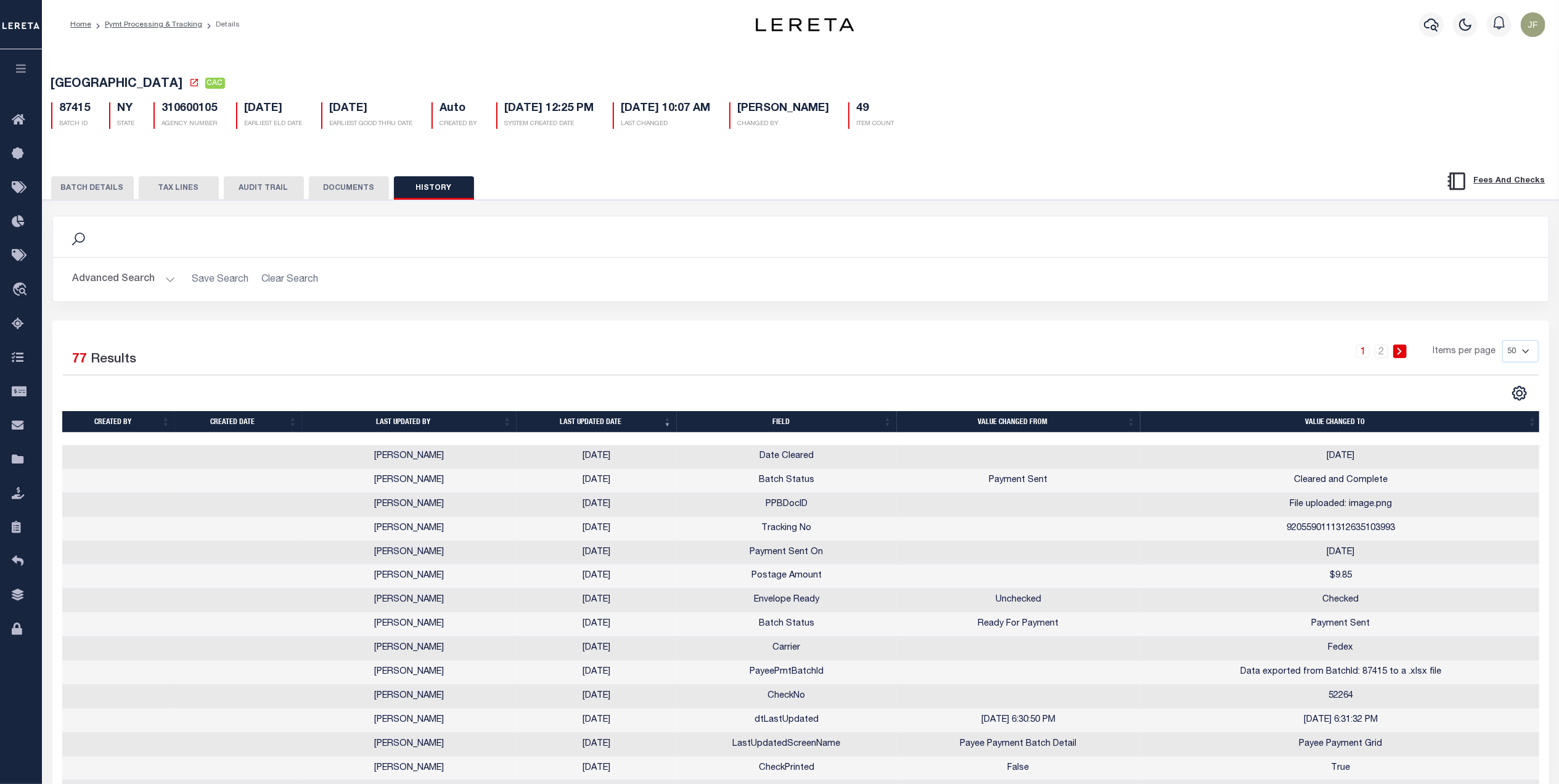
click at [102, 193] on button "BATCH DETAILS" at bounding box center [92, 188] width 83 height 23
